Goal: Task Accomplishment & Management: Use online tool/utility

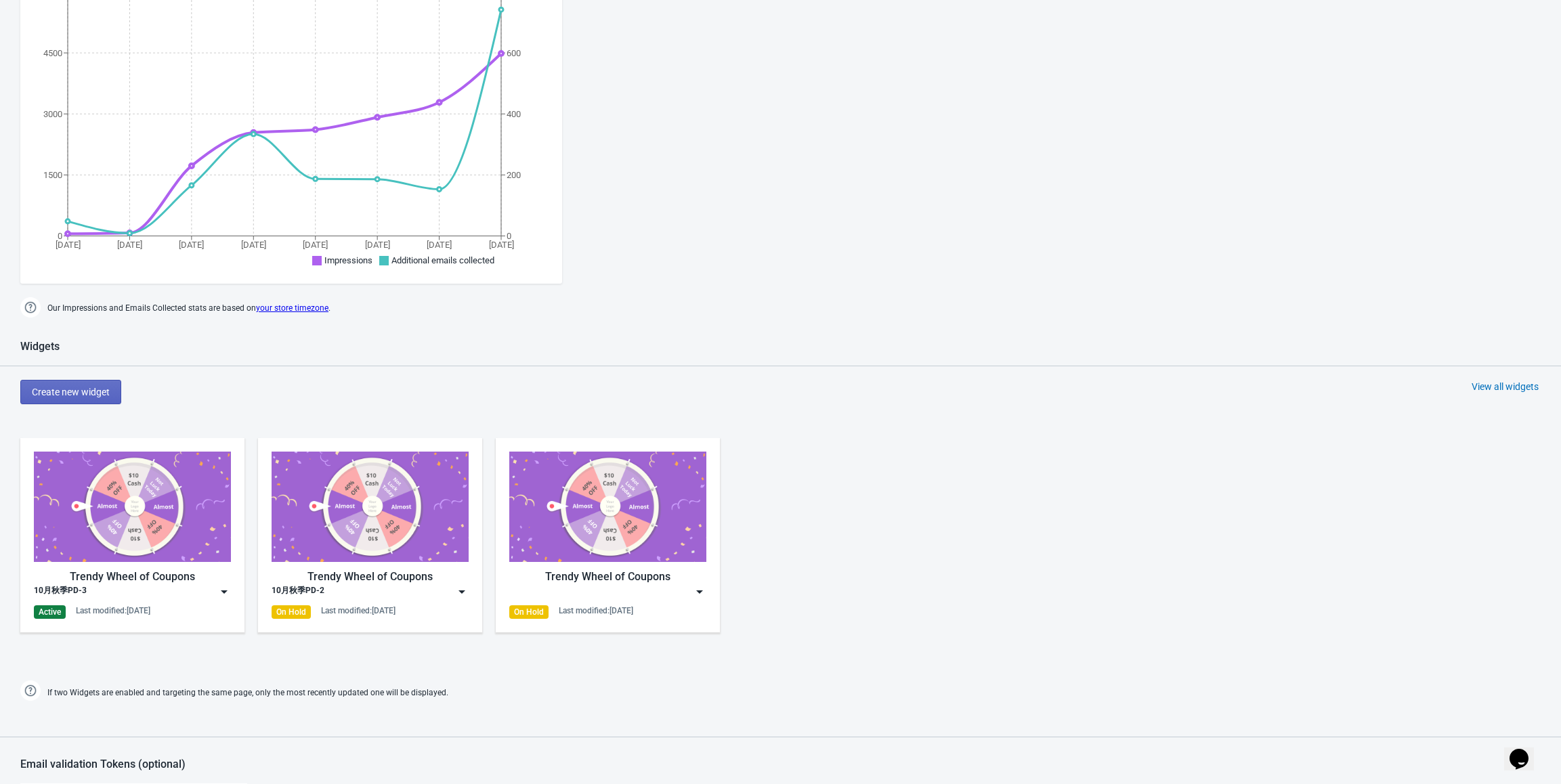
scroll to position [271, 0]
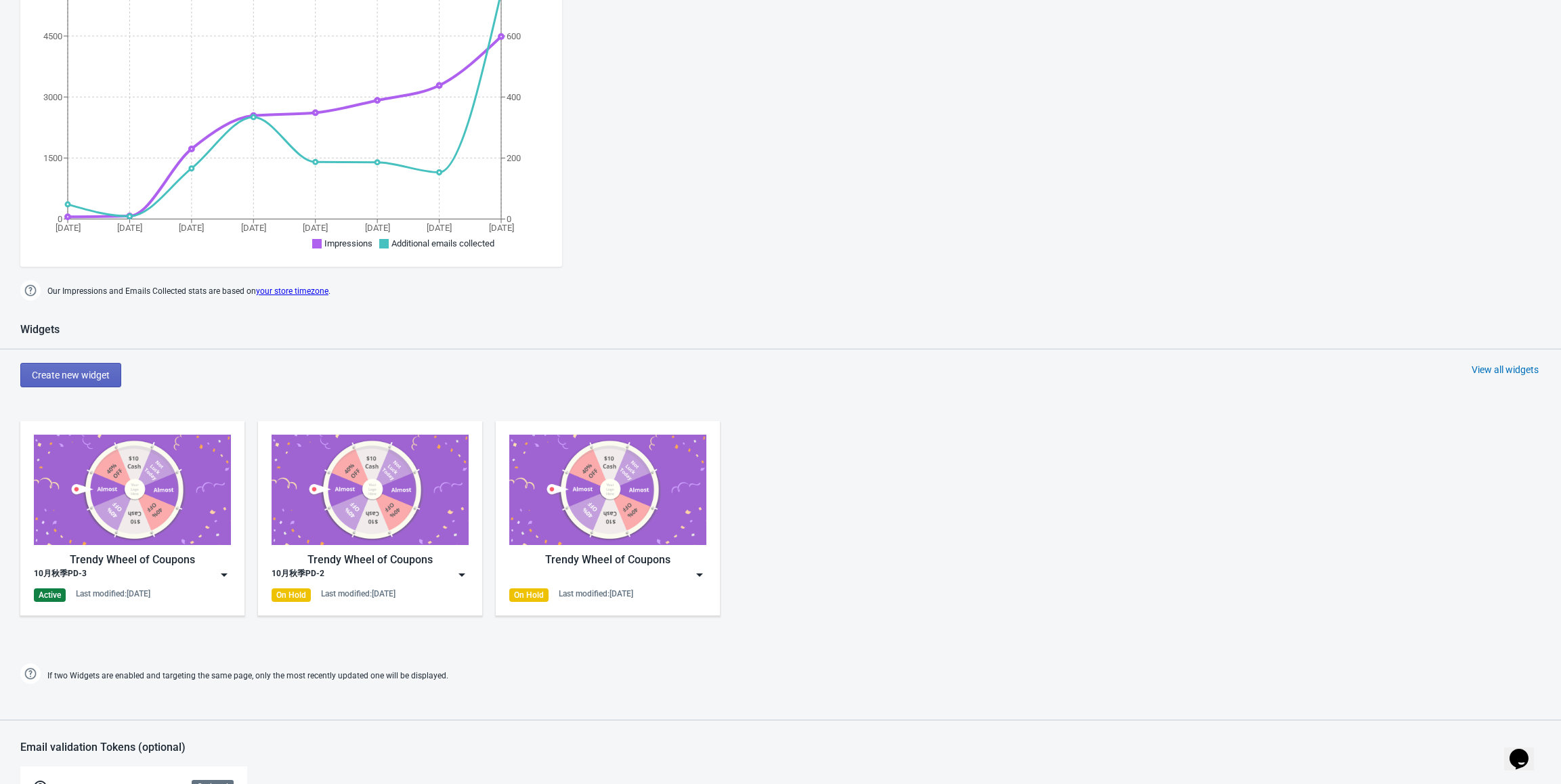
click at [227, 569] on img at bounding box center [224, 575] width 13 height 13
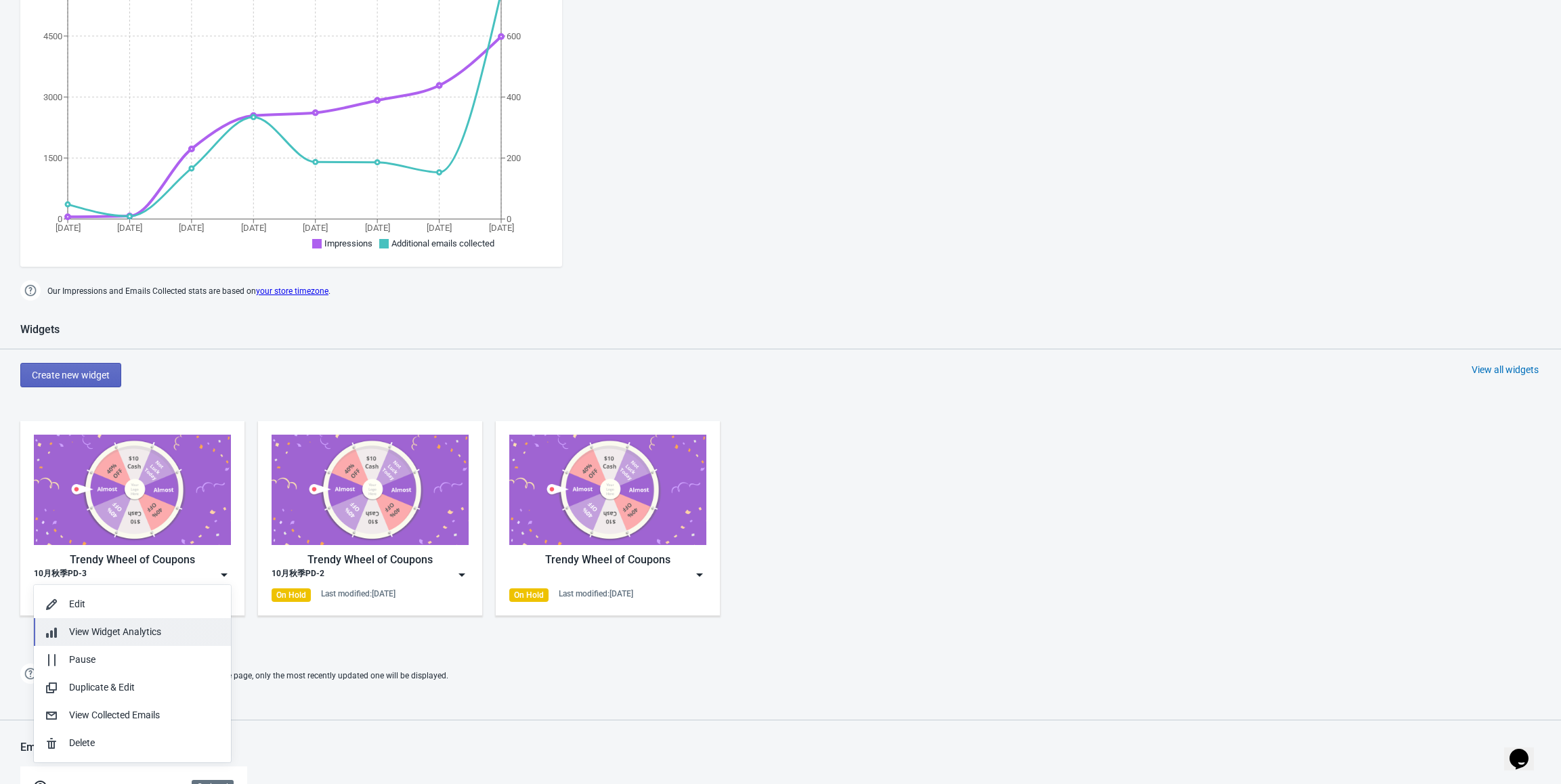
click at [151, 633] on span "View Widget Analytics" at bounding box center [115, 632] width 92 height 11
